Goal: Task Accomplishment & Management: Complete application form

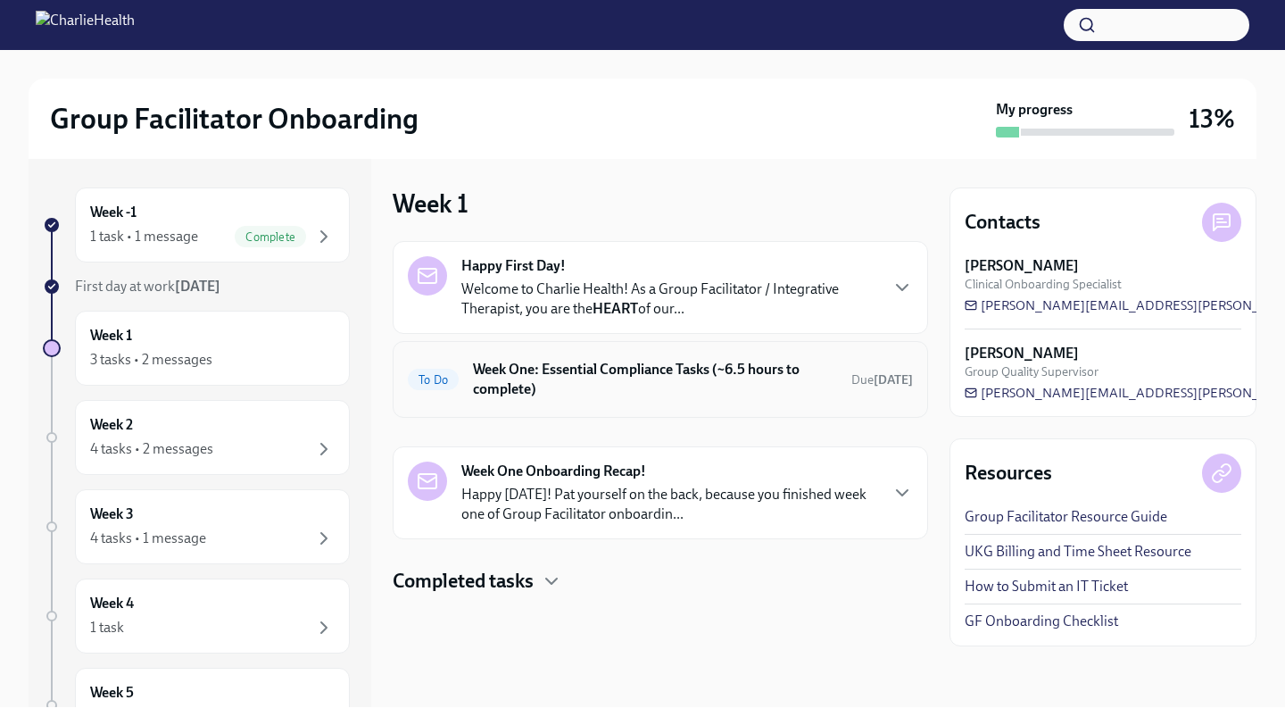
click at [641, 386] on h6 "Week One: Essential Compliance Tasks (~6.5 hours to complete)" at bounding box center [655, 379] width 364 height 39
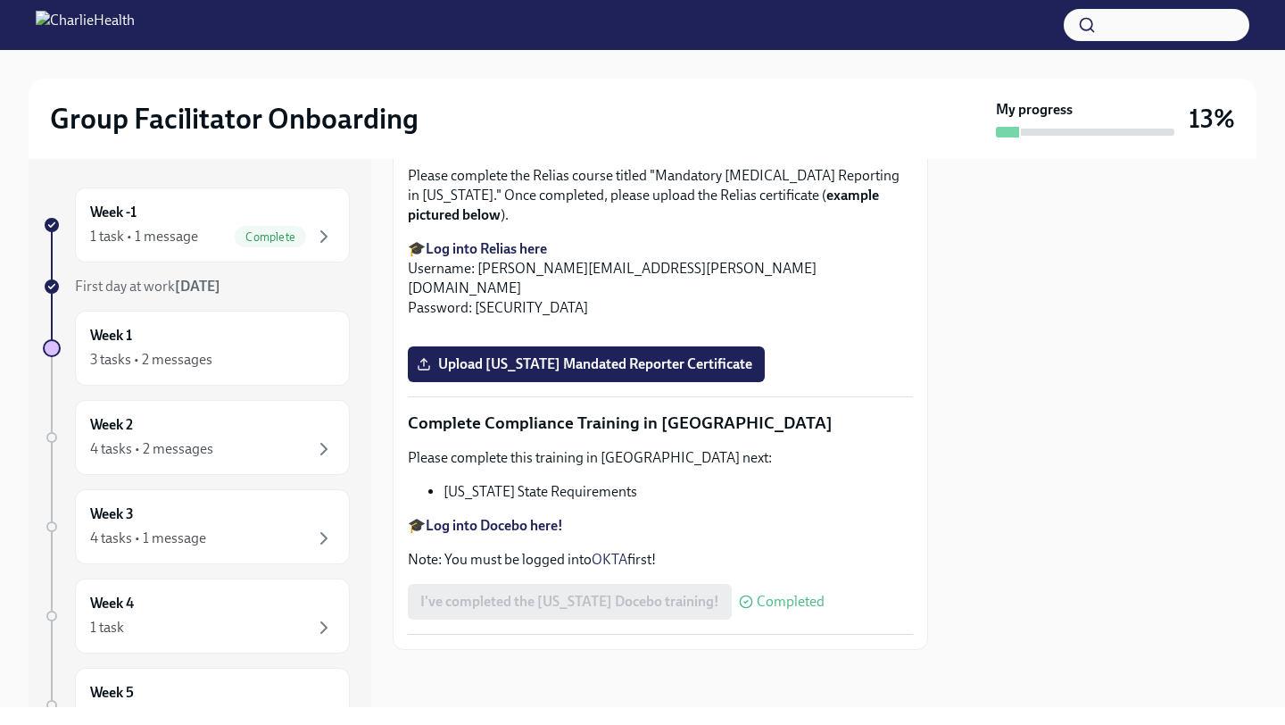
scroll to position [3631, 0]
click at [699, 373] on span "Upload [US_STATE] Mandated Reporter Certificate" at bounding box center [586, 364] width 332 height 18
click at [0, 0] on input "Upload [US_STATE] Mandated Reporter Certificate" at bounding box center [0, 0] width 0 height 0
click at [584, 373] on span "Upload [US_STATE] Mandated Reporter Certificate" at bounding box center [586, 364] width 332 height 18
click at [0, 0] on input "Upload [US_STATE] Mandated Reporter Certificate" at bounding box center [0, 0] width 0 height 0
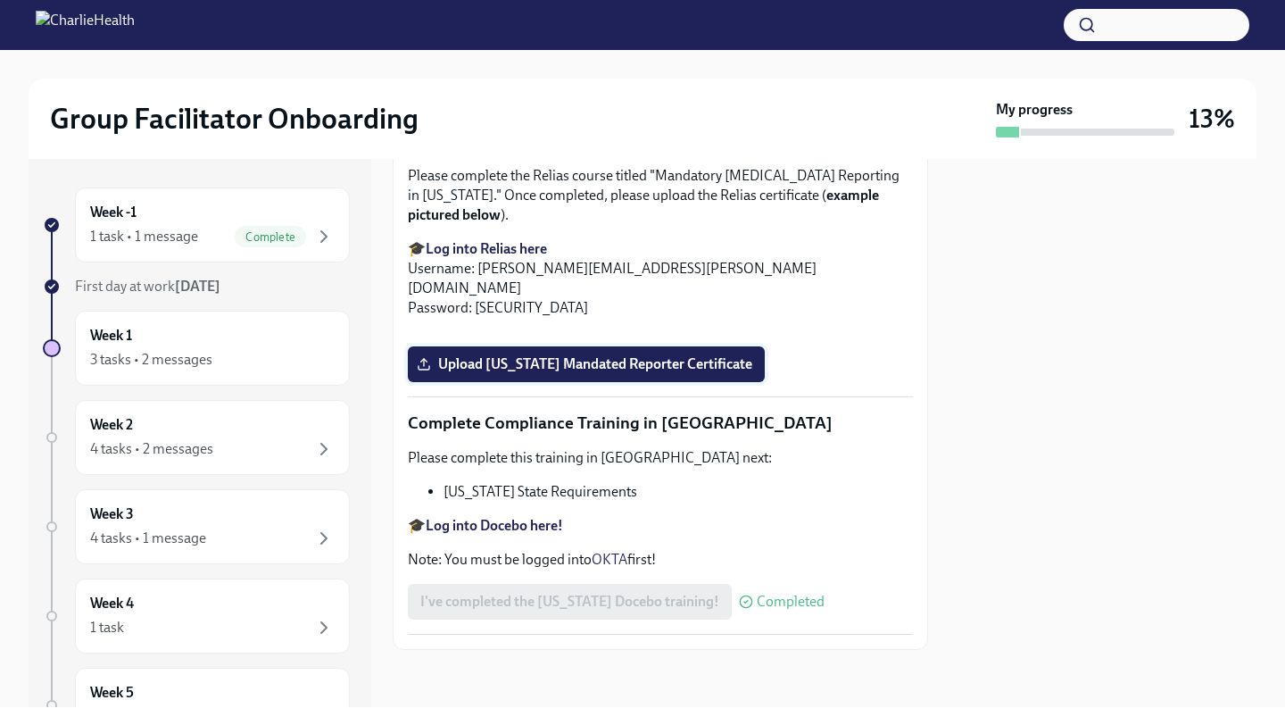
click at [437, 382] on label "Upload [US_STATE] Mandated Reporter Certificate" at bounding box center [586, 364] width 357 height 36
click at [0, 0] on input "Upload [US_STATE] Mandated Reporter Certificate" at bounding box center [0, 0] width 0 height 0
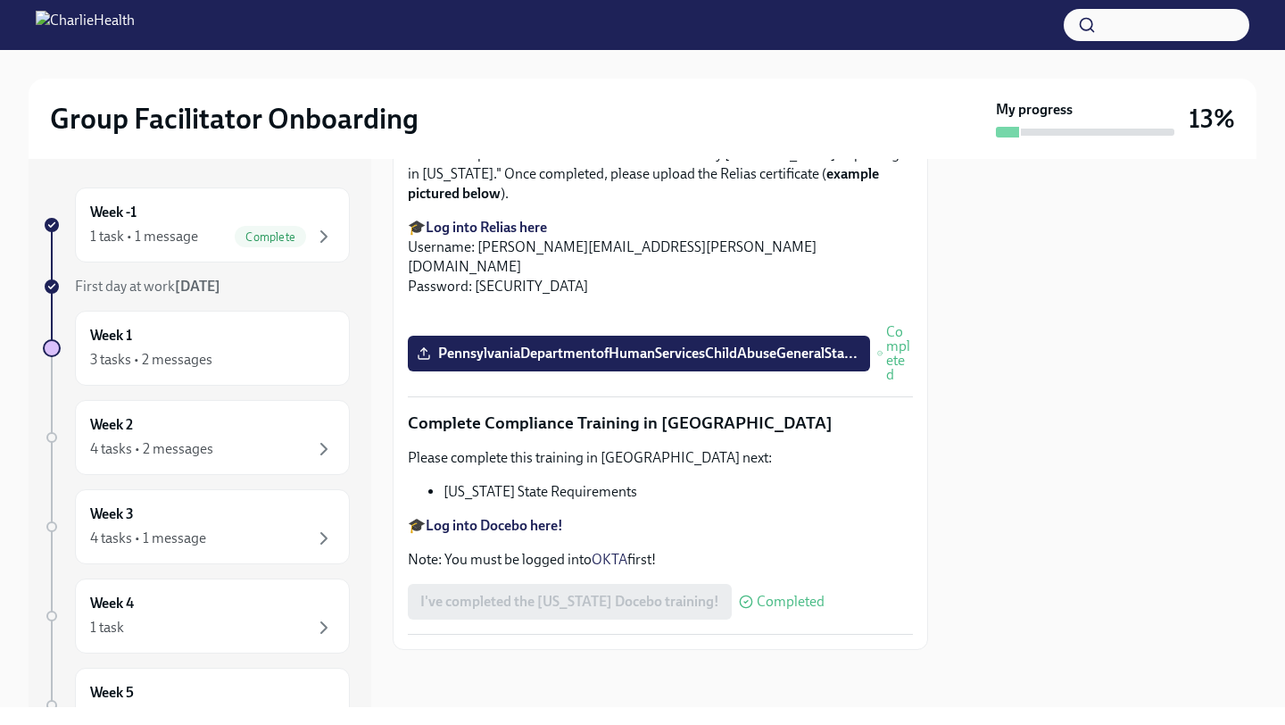
scroll to position [3849, 0]
click at [236, 452] on div "4 tasks • 2 messages" at bounding box center [212, 448] width 245 height 21
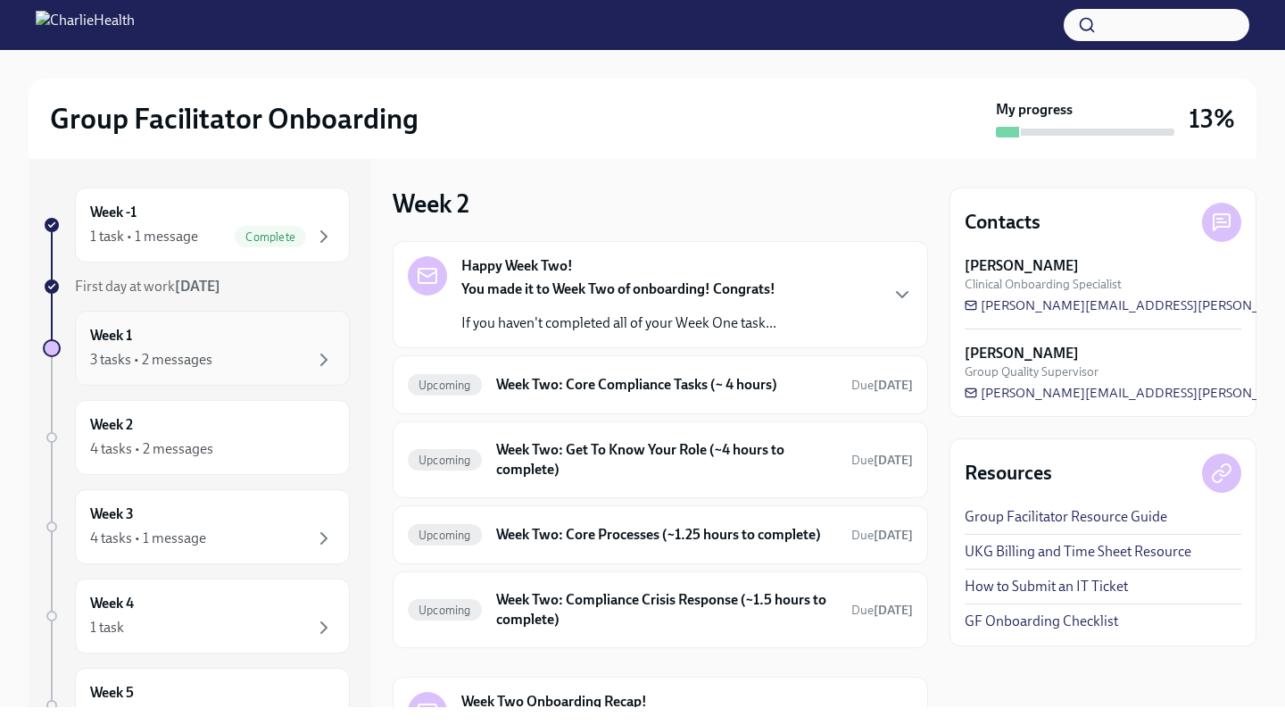
click at [229, 348] on div "Week 1 3 tasks • 2 messages" at bounding box center [212, 348] width 245 height 45
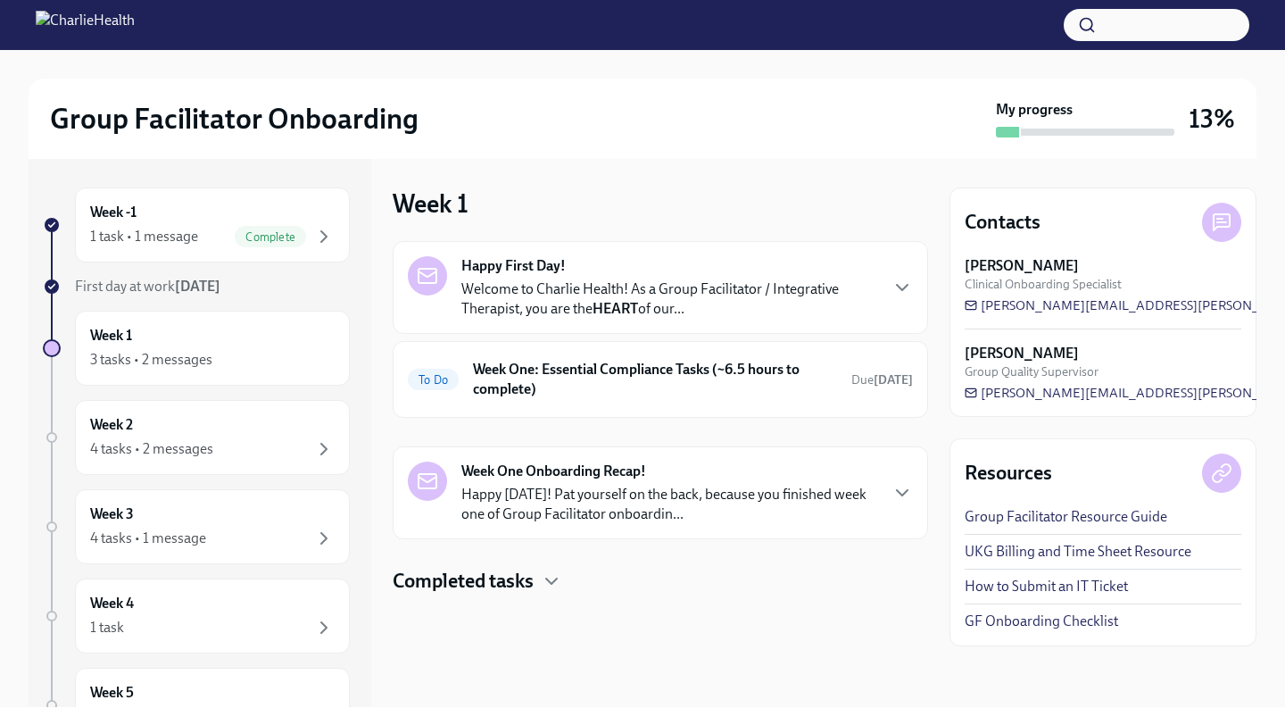
click at [54, 348] on div at bounding box center [52, 348] width 18 height 18
click at [656, 286] on p "Welcome to Charlie Health! As a Group Facilitator / Integrative Therapist, you …" at bounding box center [669, 298] width 416 height 39
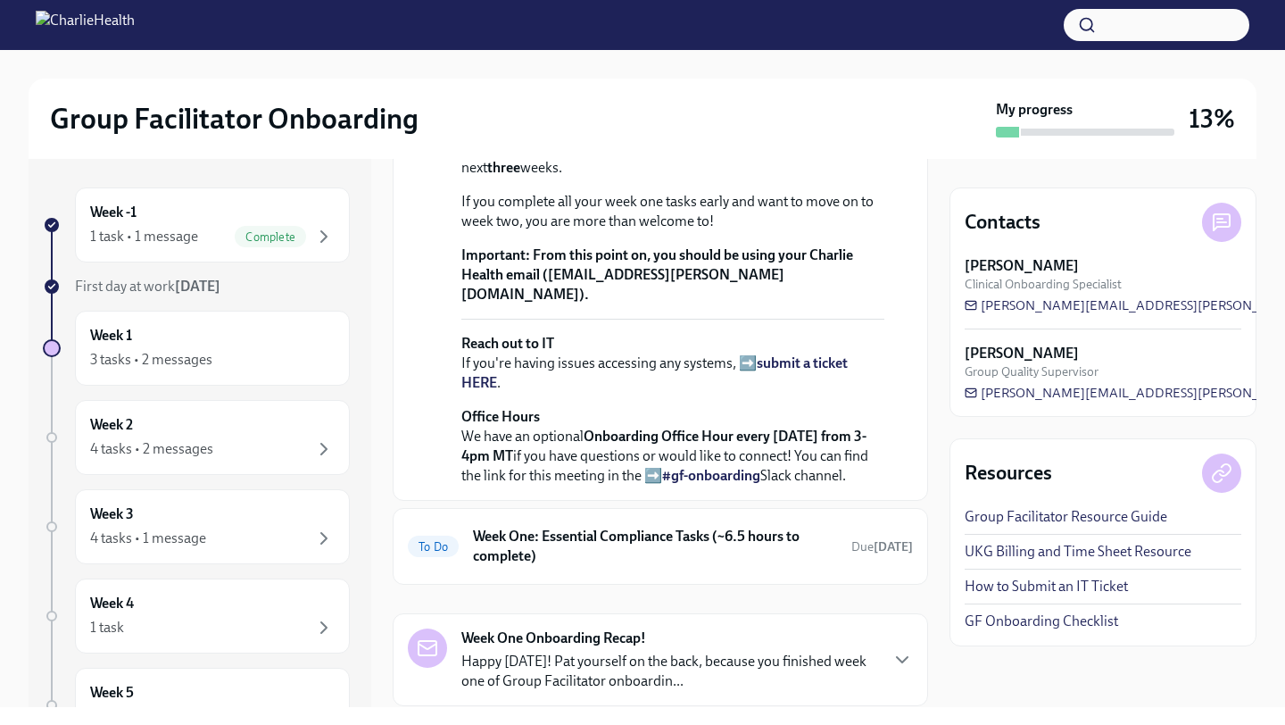
scroll to position [744, 0]
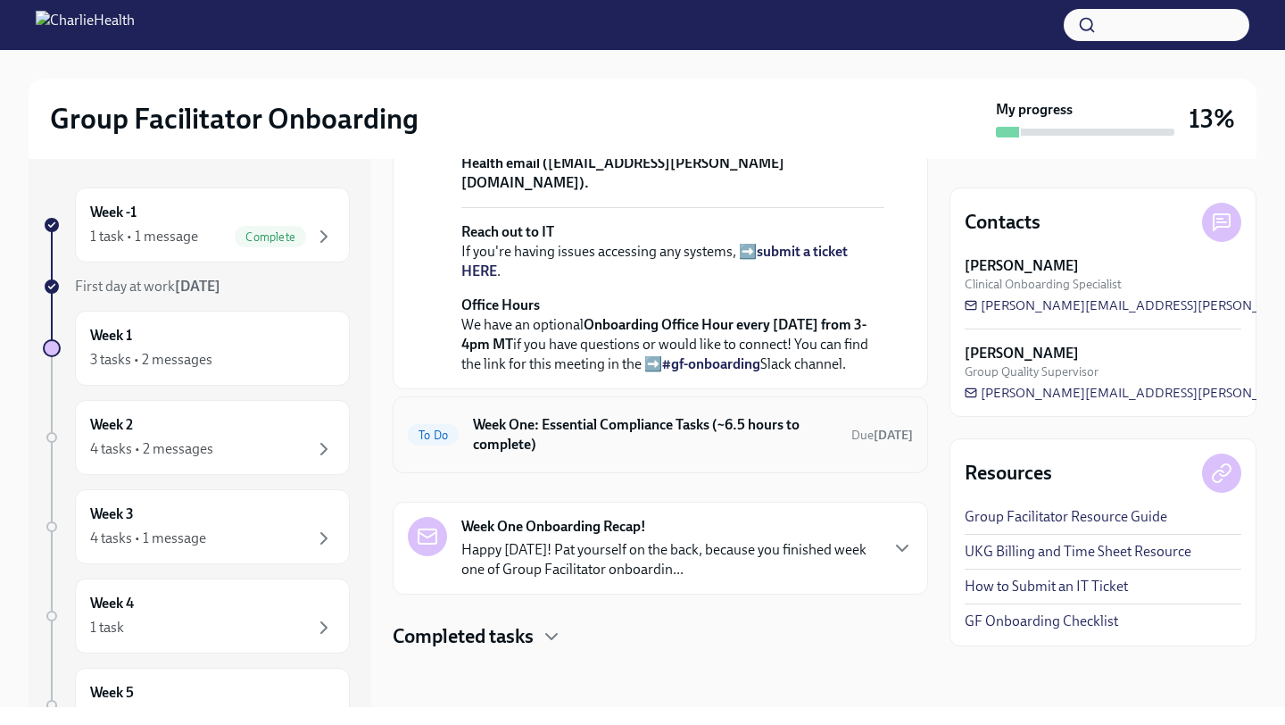
click at [815, 435] on h6 "Week One: Essential Compliance Tasks (~6.5 hours to complete)" at bounding box center [655, 434] width 364 height 39
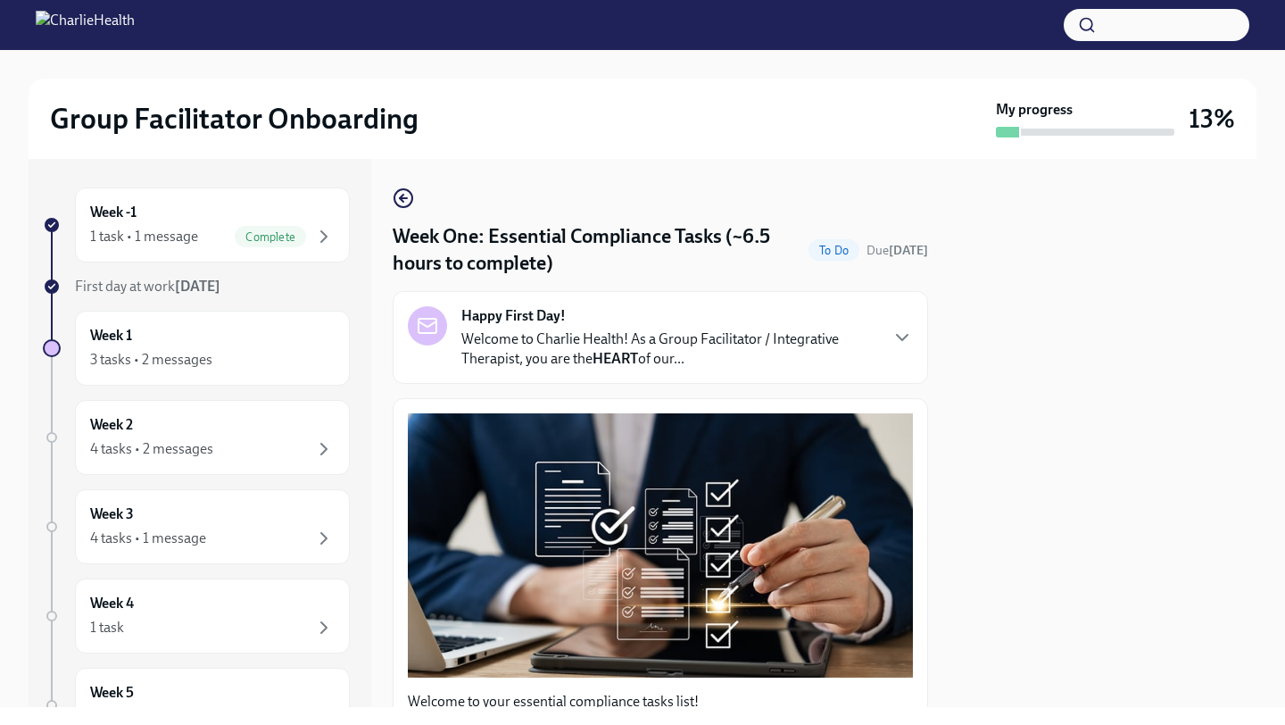
click at [786, 336] on p "Welcome to Charlie Health! As a Group Facilitator / Integrative Therapist, you …" at bounding box center [669, 348] width 416 height 39
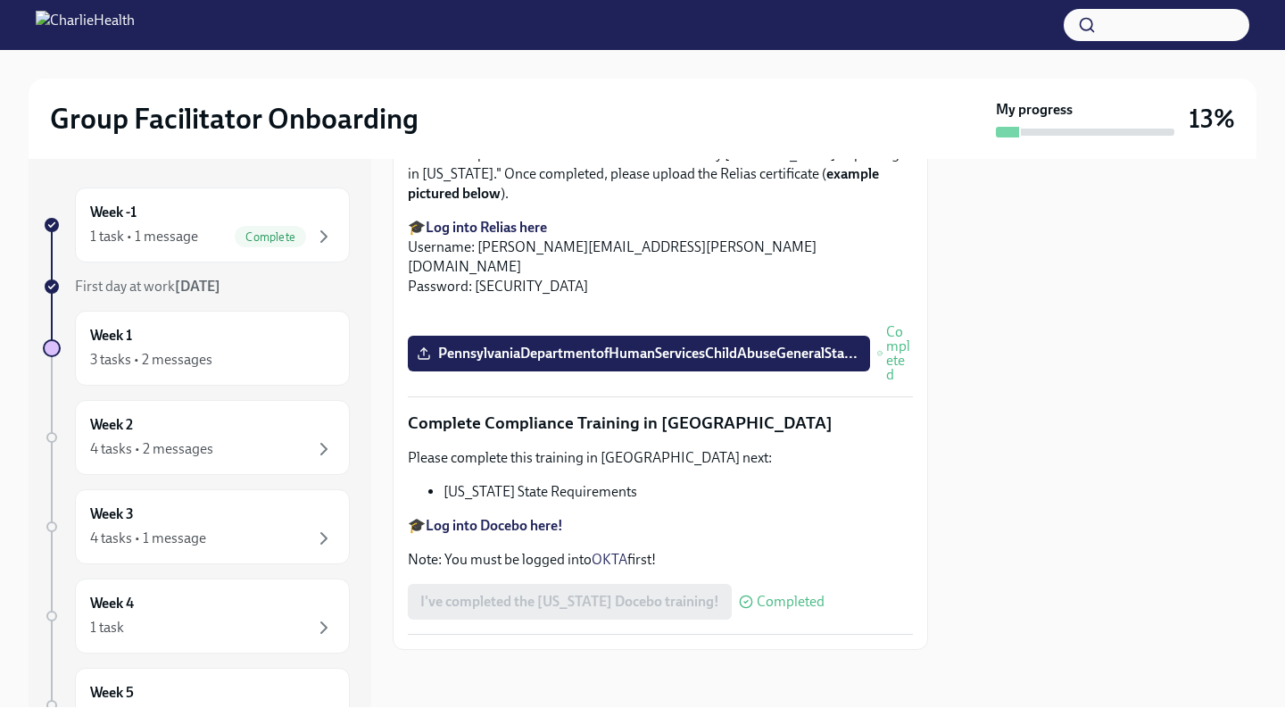
scroll to position [4647, 0]
click at [50, 28] on img at bounding box center [85, 25] width 99 height 29
